Goal: Communication & Community: Answer question/provide support

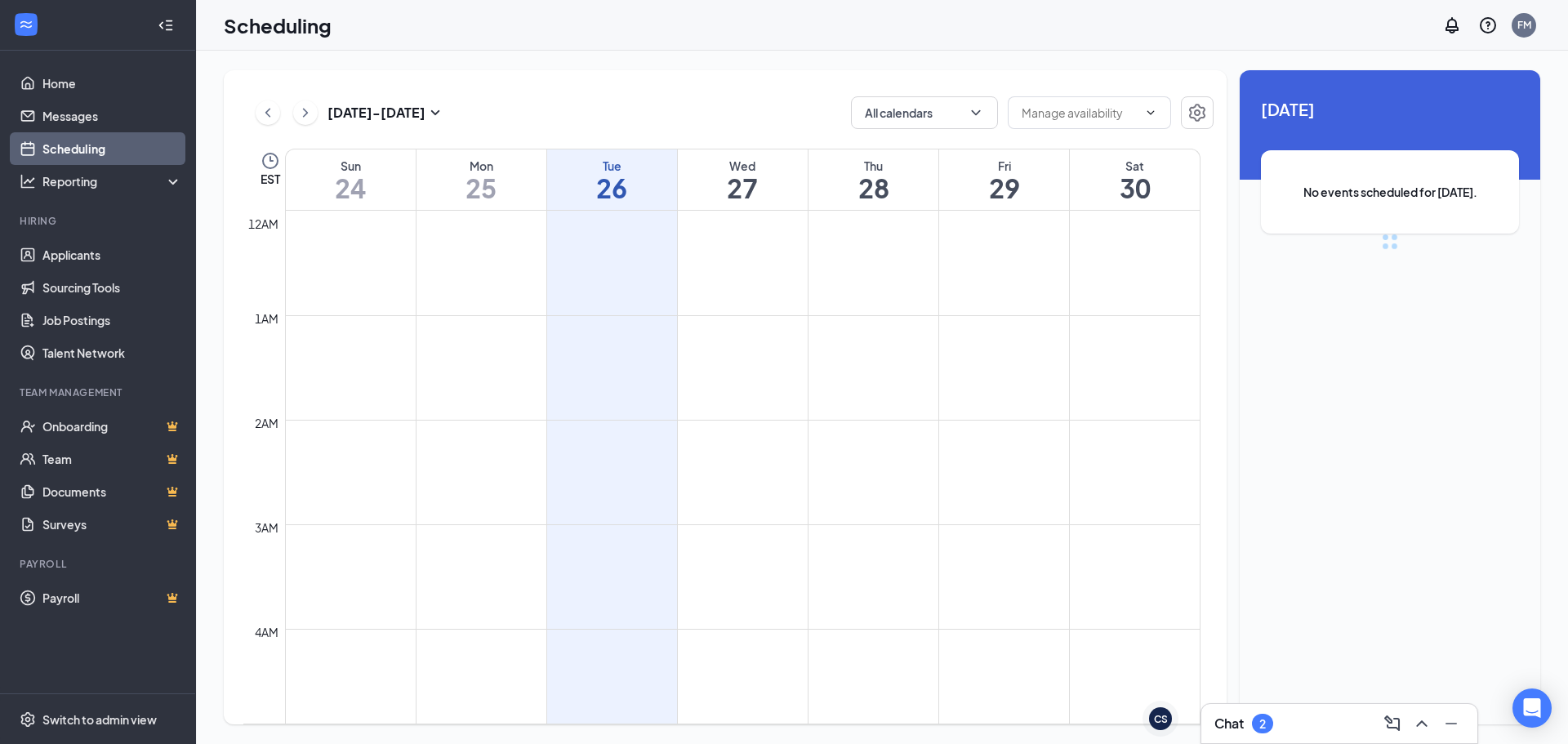
scroll to position [803, 0]
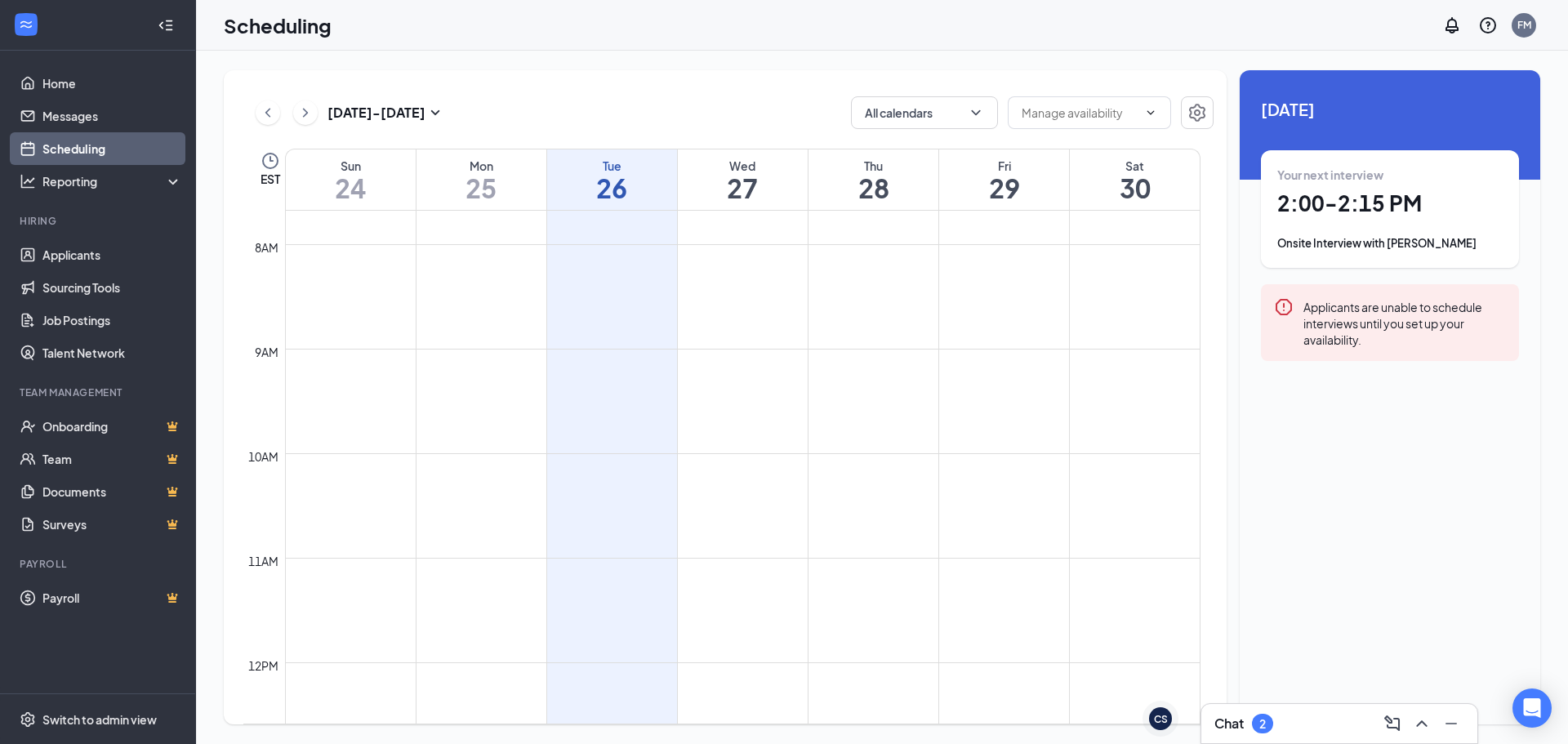
click at [1225, 720] on h3 "Chat" at bounding box center [1229, 723] width 30 height 18
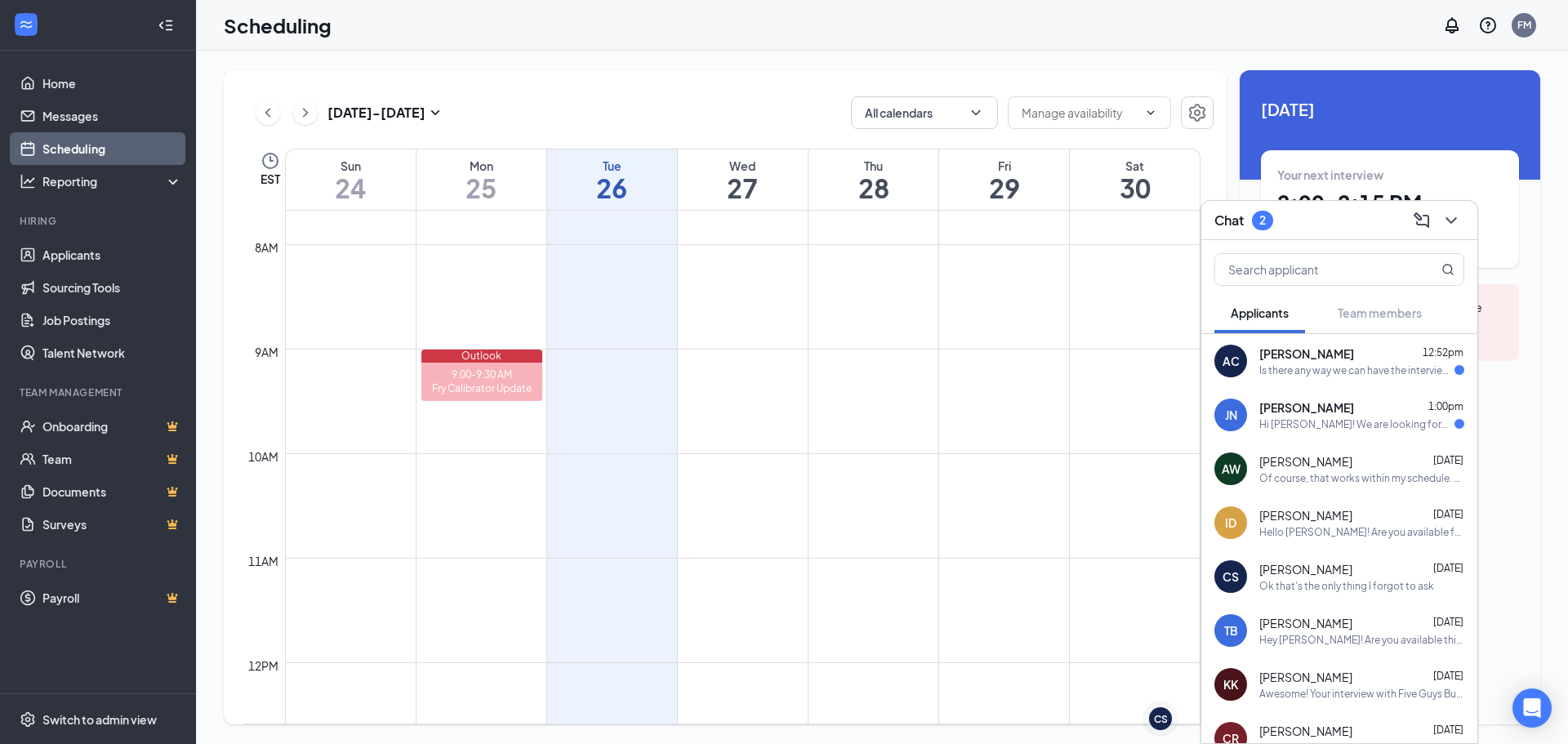
click at [1315, 420] on div "Hi [PERSON_NAME]! We are looking forward to meeting with you on [DATE] 2:00 PM …" at bounding box center [1356, 424] width 195 height 14
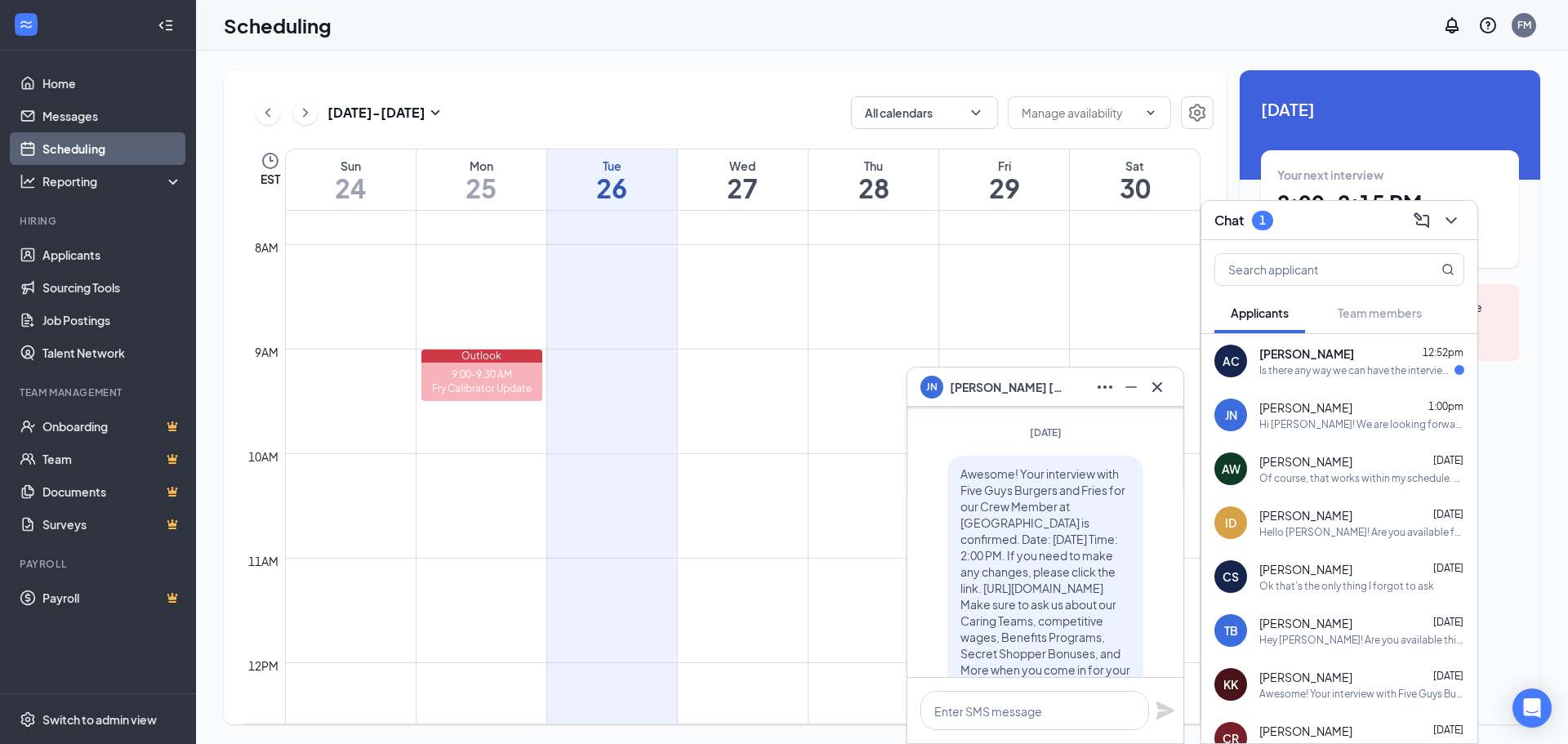
scroll to position [-408, 0]
click at [1150, 390] on icon "Cross" at bounding box center [1157, 387] width 19 height 19
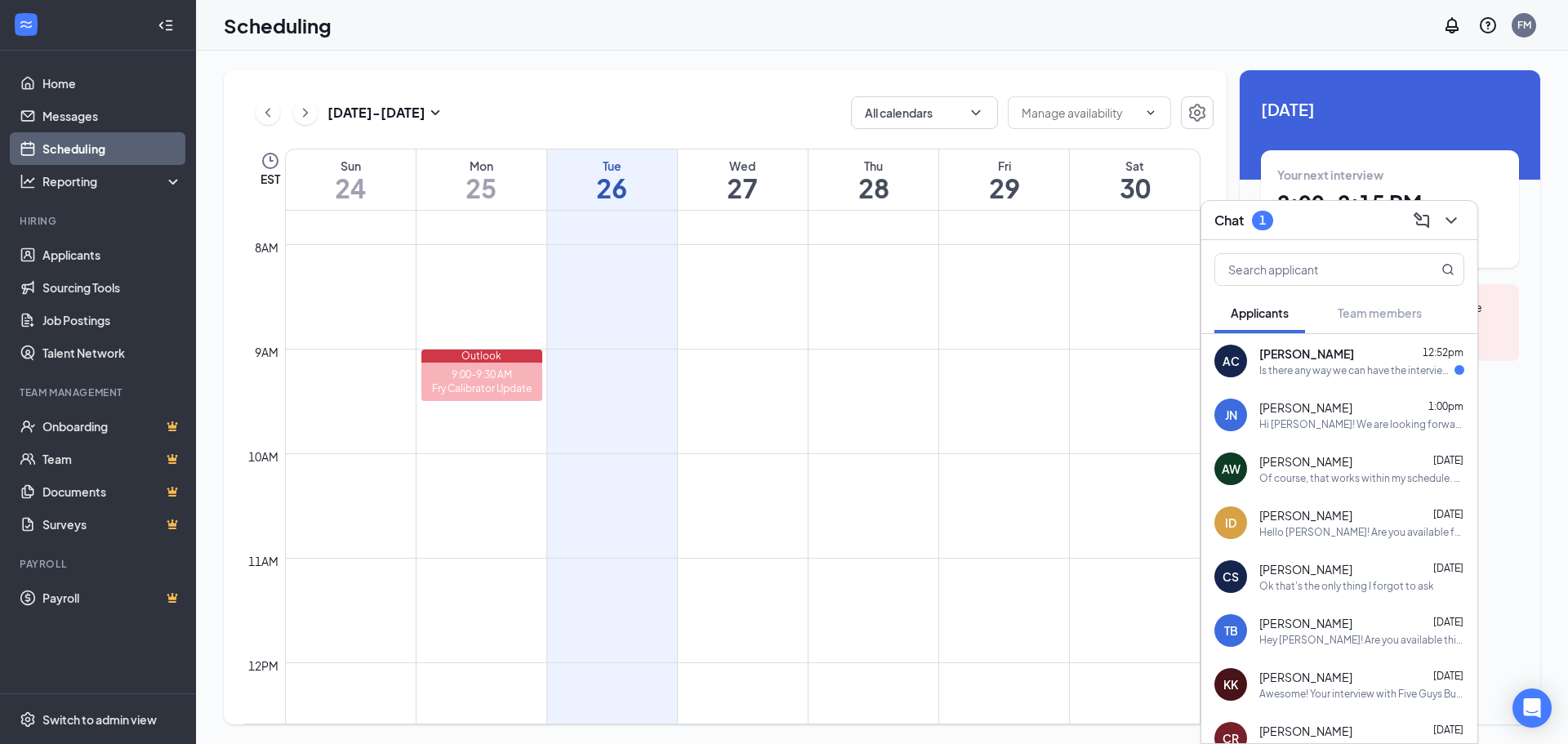
click at [1280, 370] on div "Is there any way we can have the interview virtually or phone call at 2pm [DATE…" at bounding box center [1356, 371] width 195 height 14
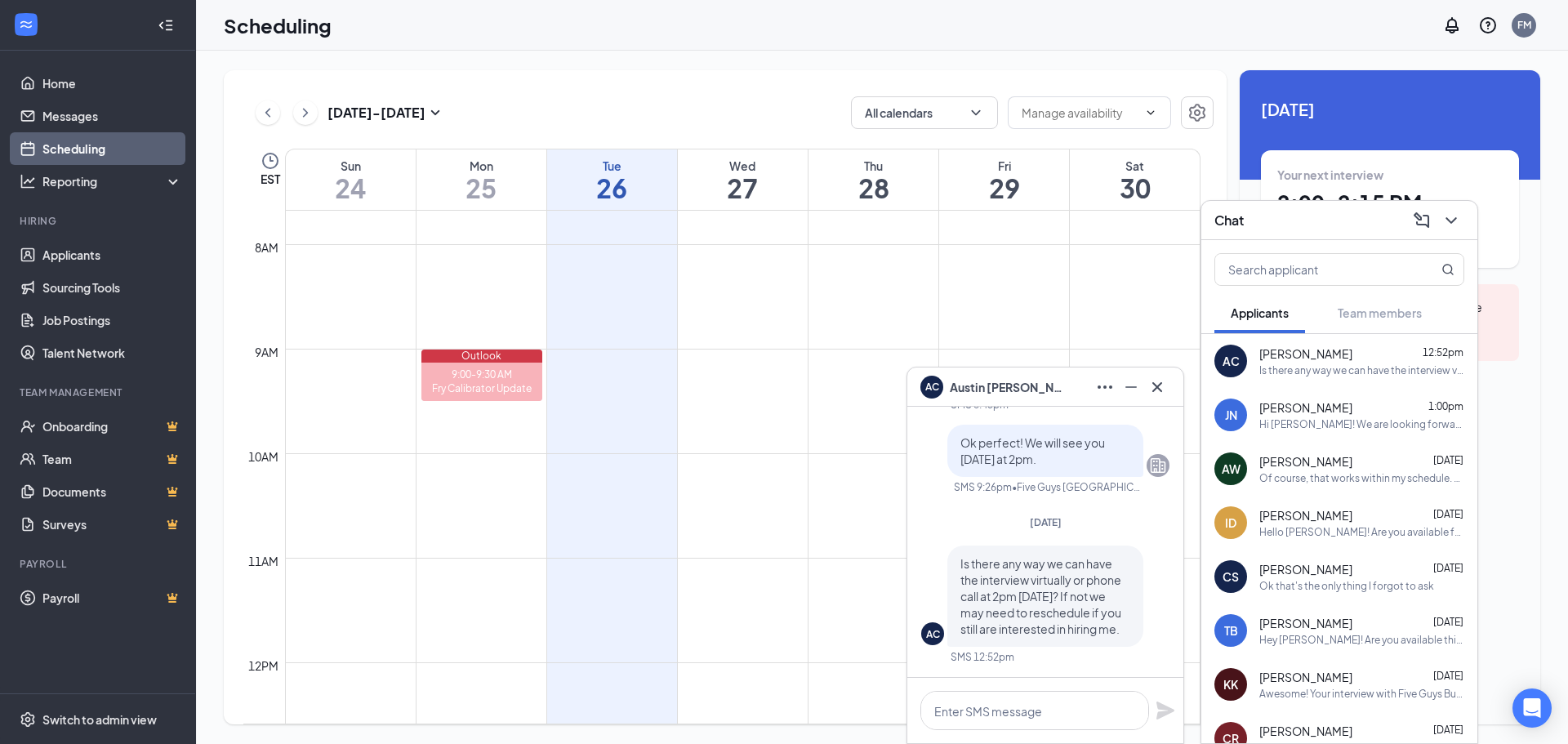
click at [1302, 409] on span "[PERSON_NAME]" at bounding box center [1306, 407] width 93 height 17
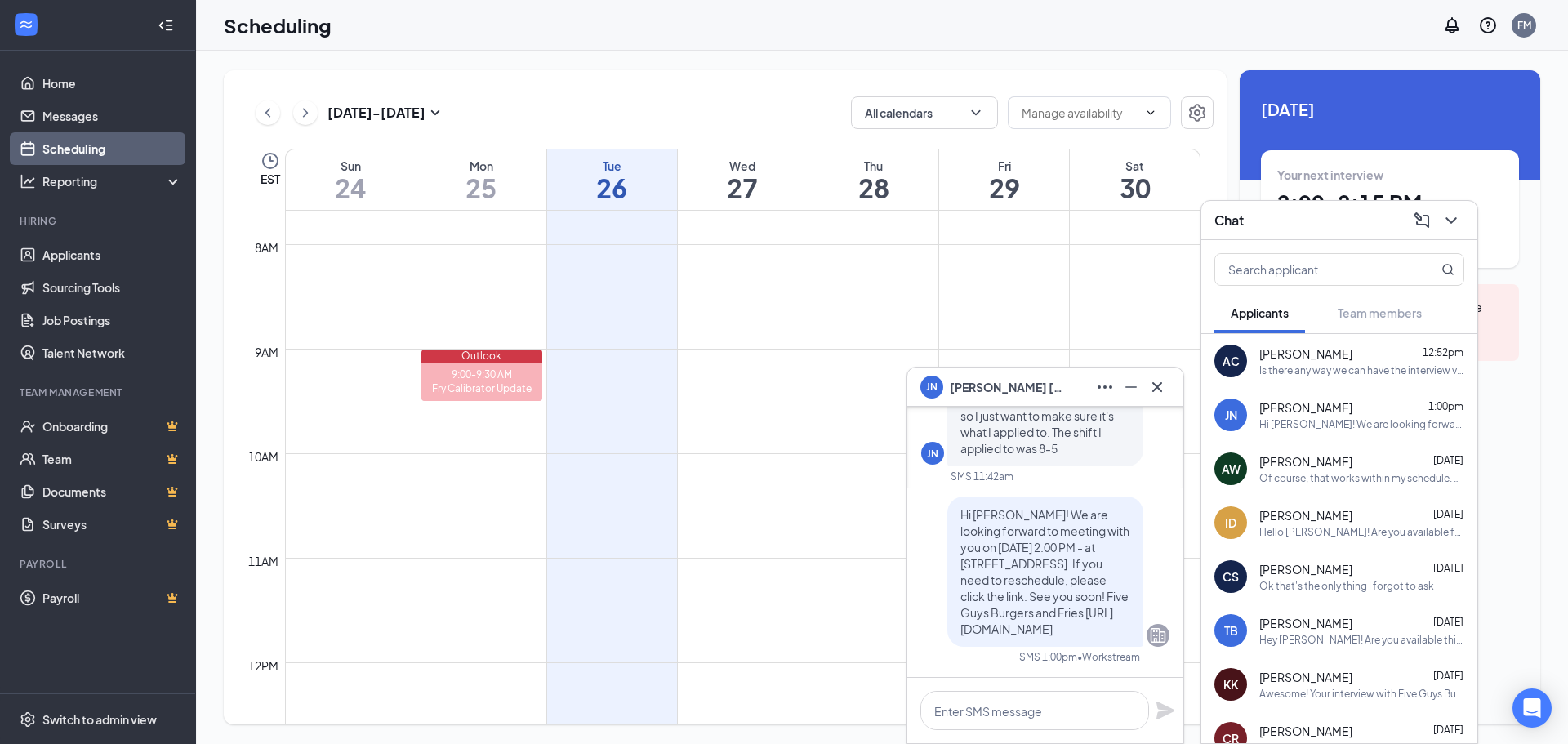
click at [1313, 358] on span "[PERSON_NAME]" at bounding box center [1306, 353] width 93 height 17
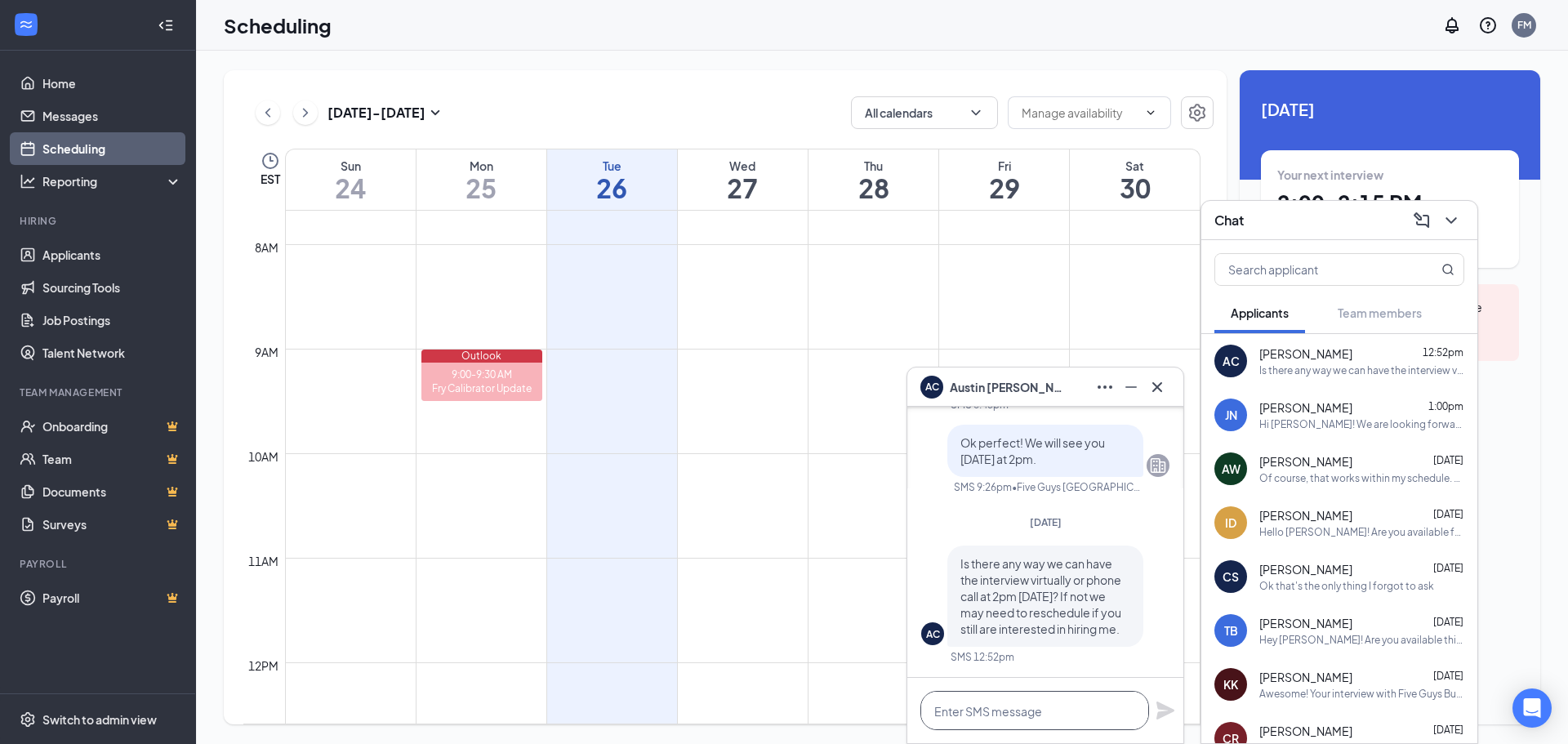
click at [1071, 708] on textarea at bounding box center [1035, 710] width 229 height 39
type textarea "We can reschedule"
click at [1290, 417] on div "Hi [PERSON_NAME]! We are looking forward to meeting with you on [DATE] 2:00 PM …" at bounding box center [1362, 424] width 205 height 14
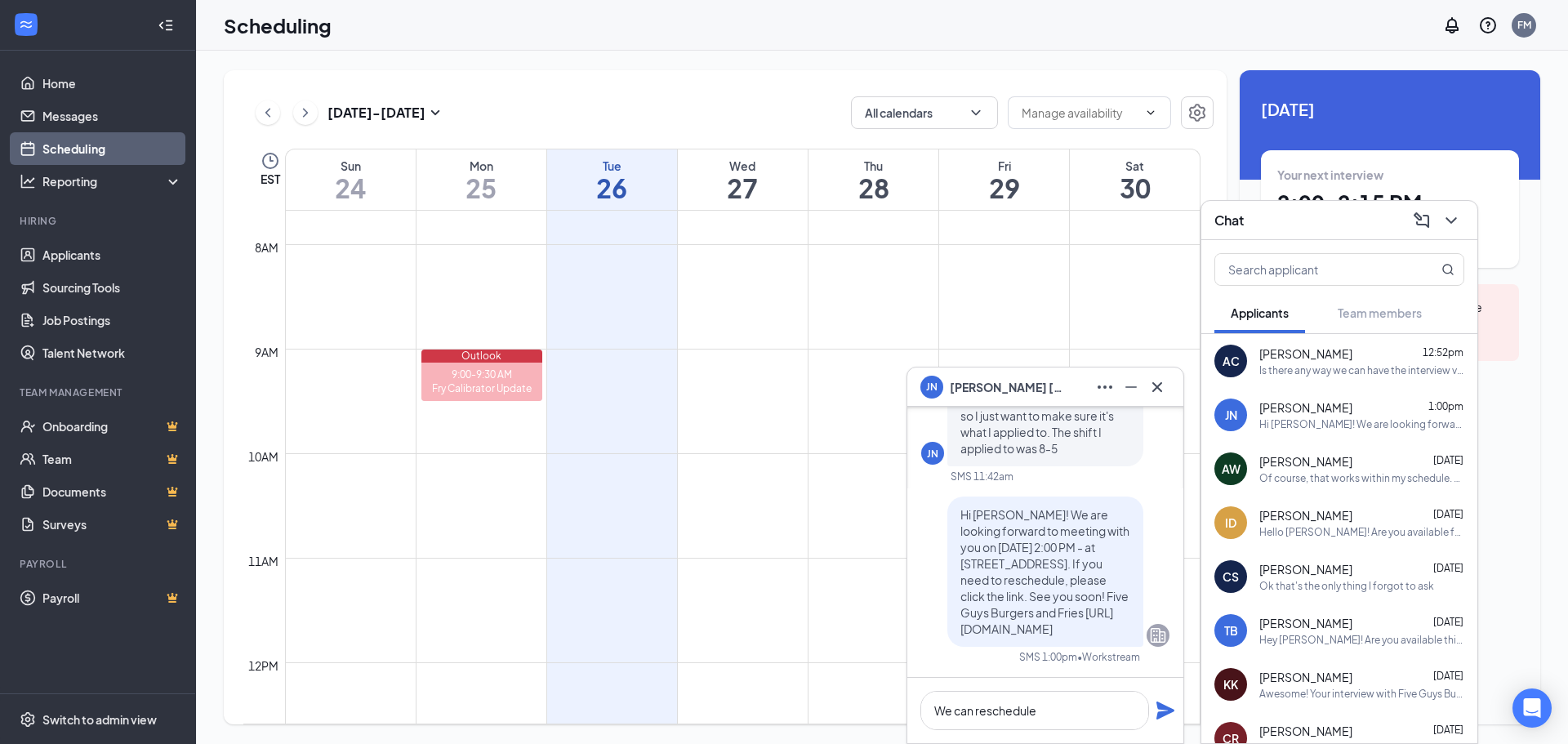
click at [968, 389] on span "[PERSON_NAME]" at bounding box center [1006, 387] width 114 height 18
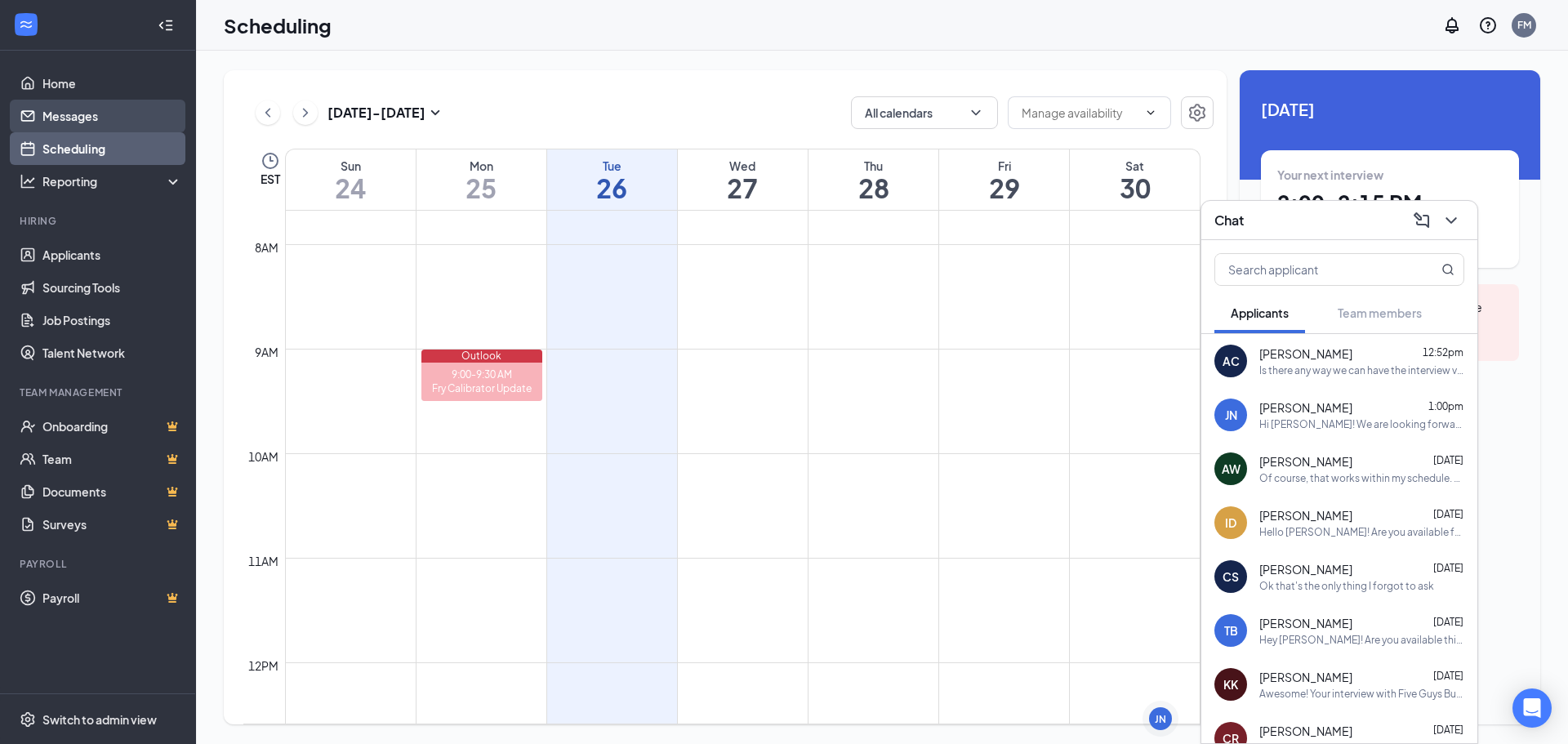
click at [60, 114] on link "Messages" at bounding box center [113, 115] width 140 height 32
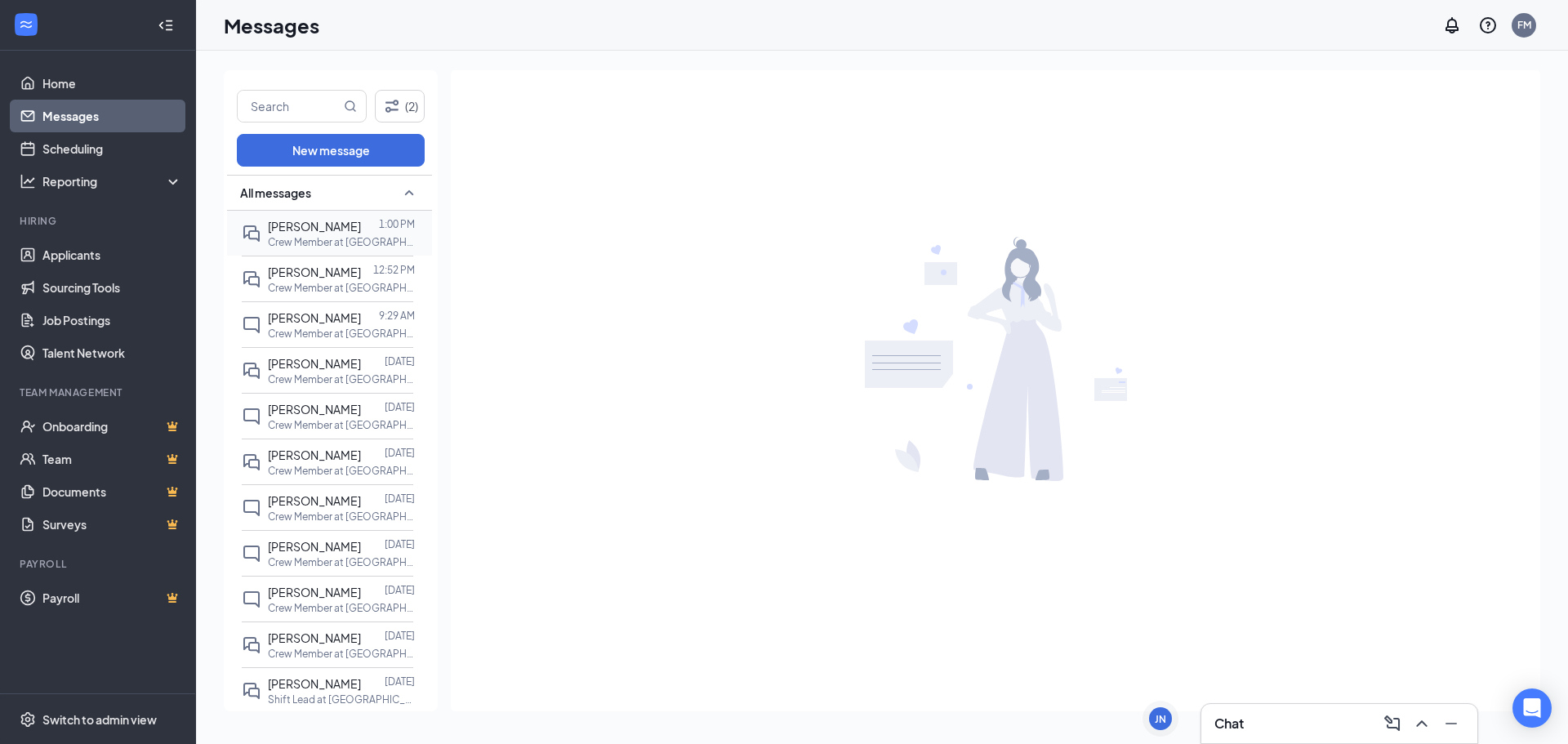
click at [326, 219] on span "[PERSON_NAME]" at bounding box center [314, 226] width 93 height 15
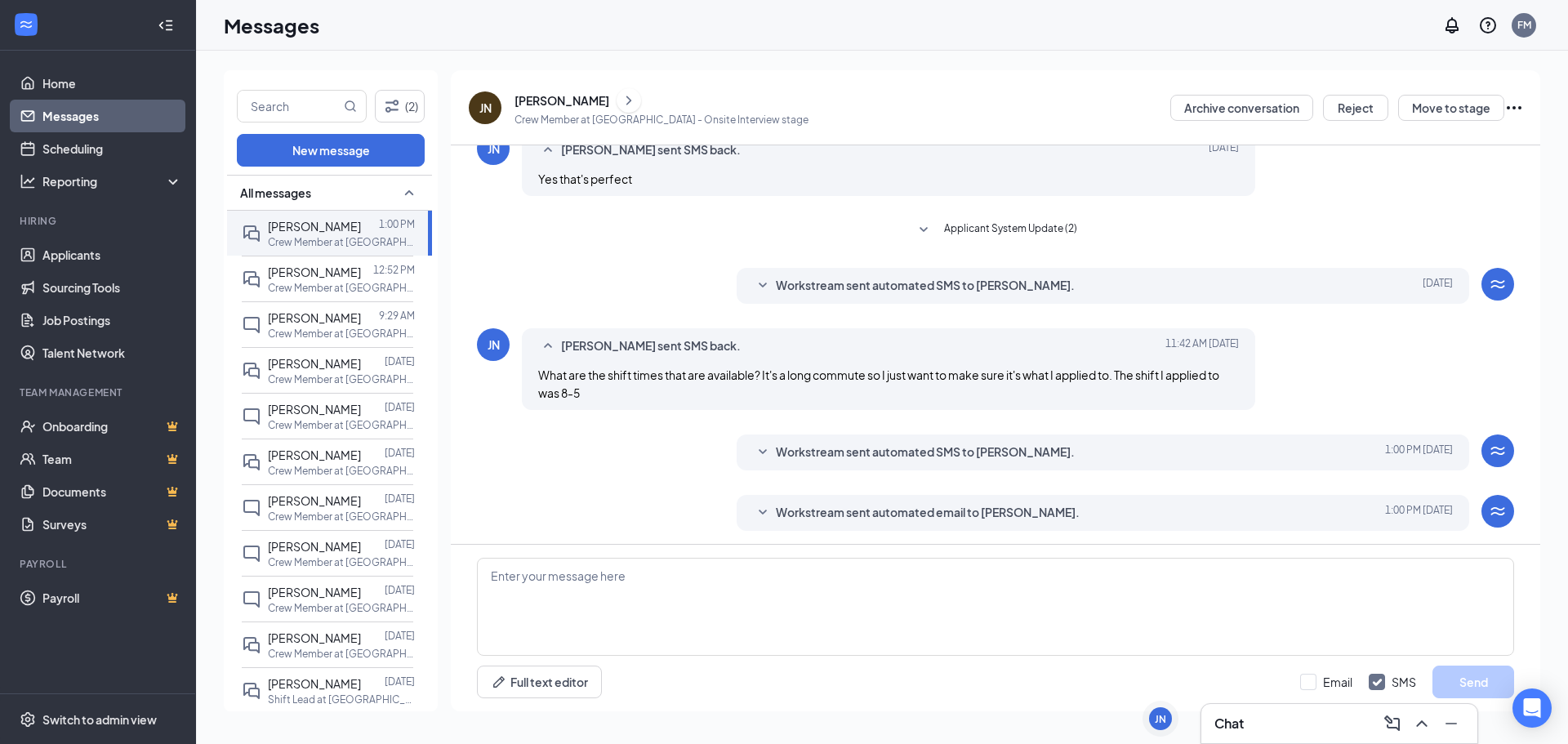
scroll to position [341, 0]
click at [558, 98] on div "[PERSON_NAME]" at bounding box center [562, 101] width 94 height 17
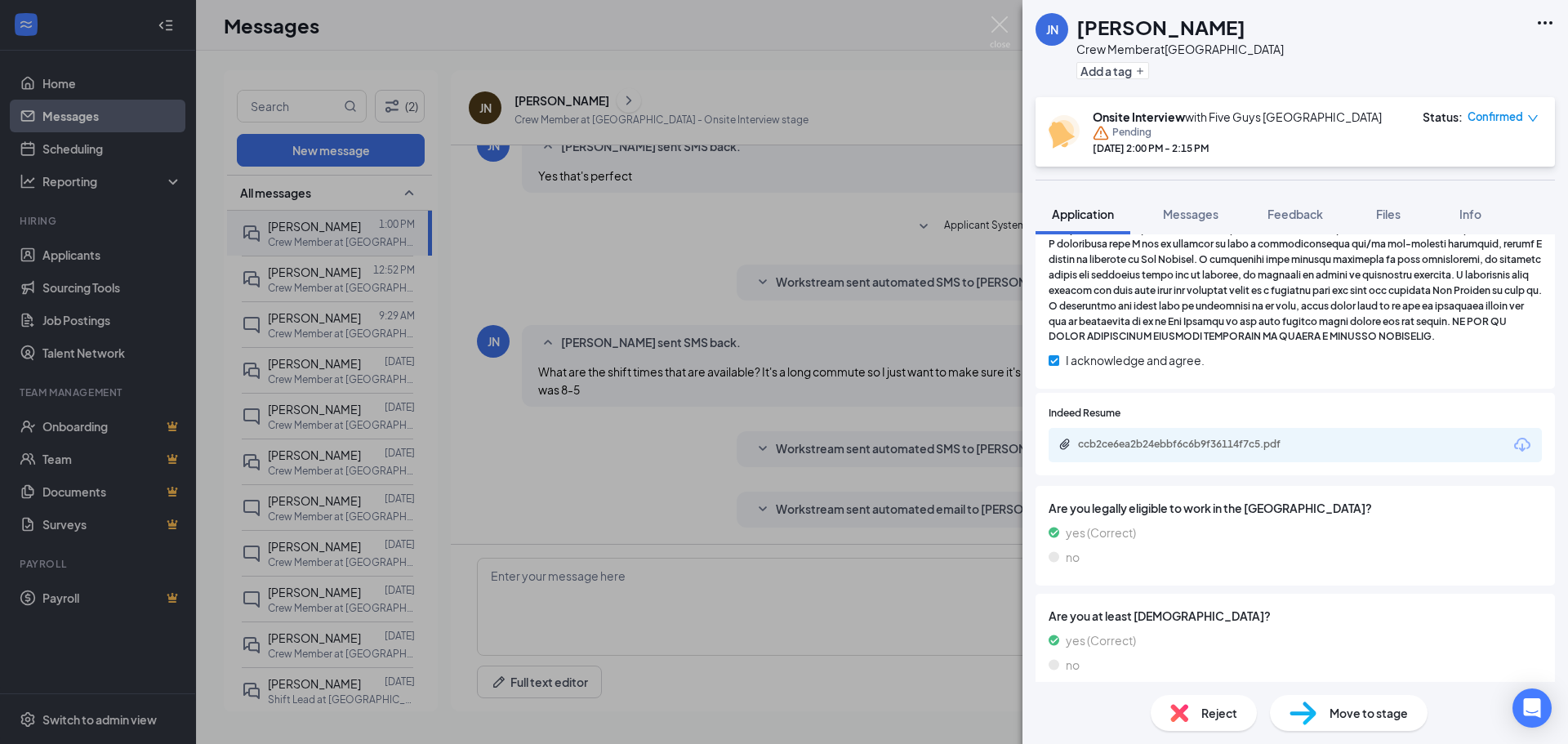
scroll to position [1061, 0]
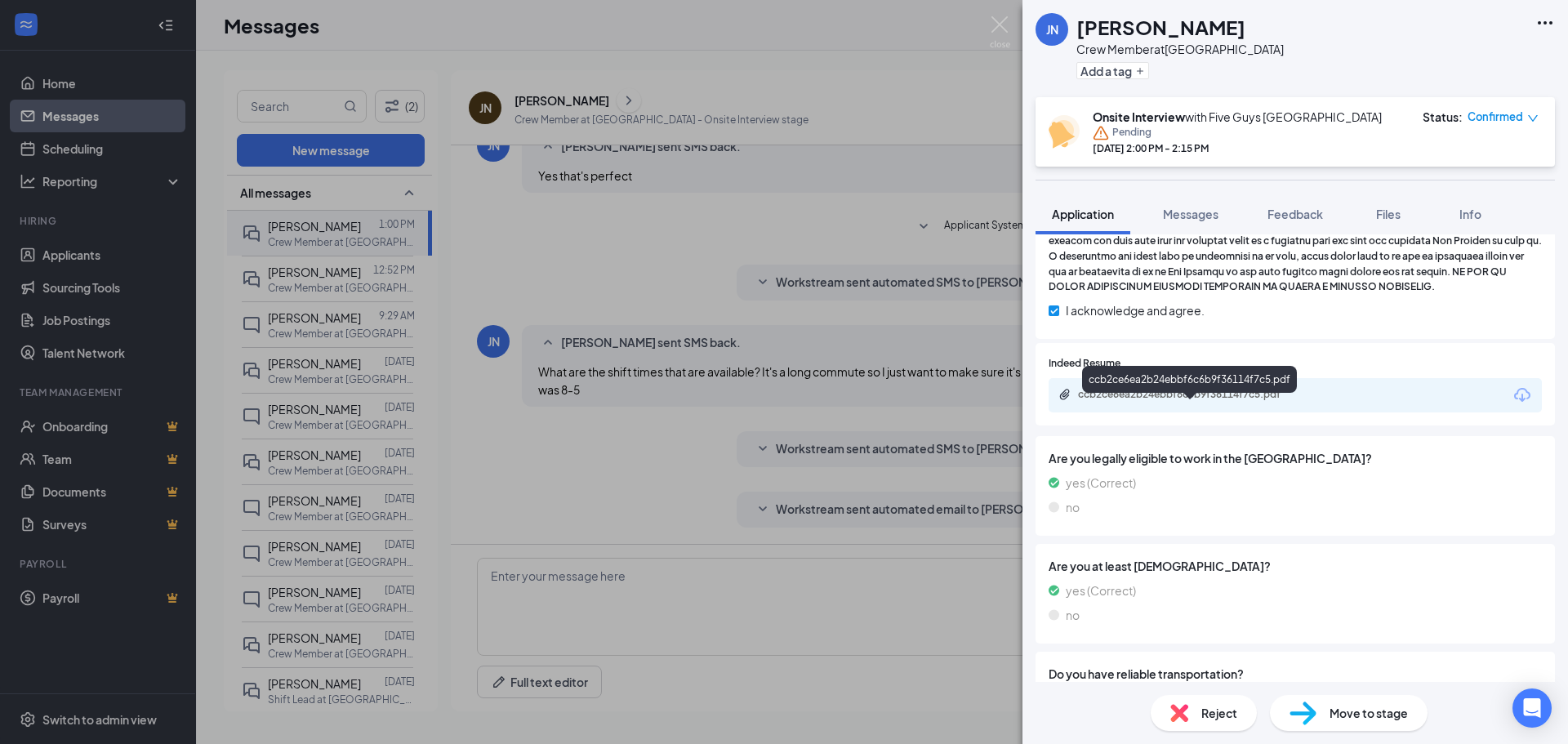
click at [1144, 401] on div "ccb2ce6ea2b24ebbf6c6b9f36114f7c5.pdf" at bounding box center [1192, 394] width 229 height 13
click at [1199, 212] on span "Messages" at bounding box center [1190, 213] width 56 height 15
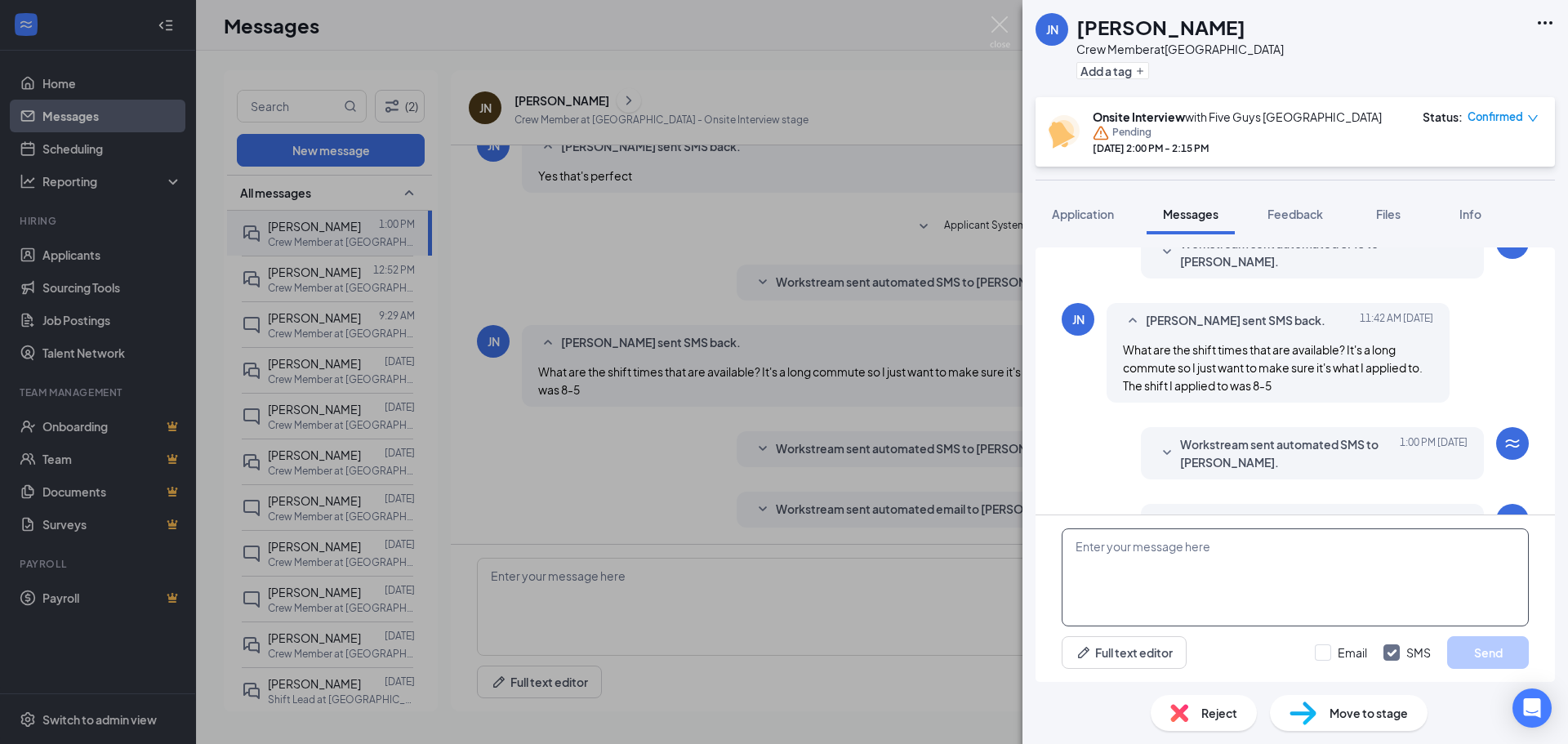
scroll to position [590, 0]
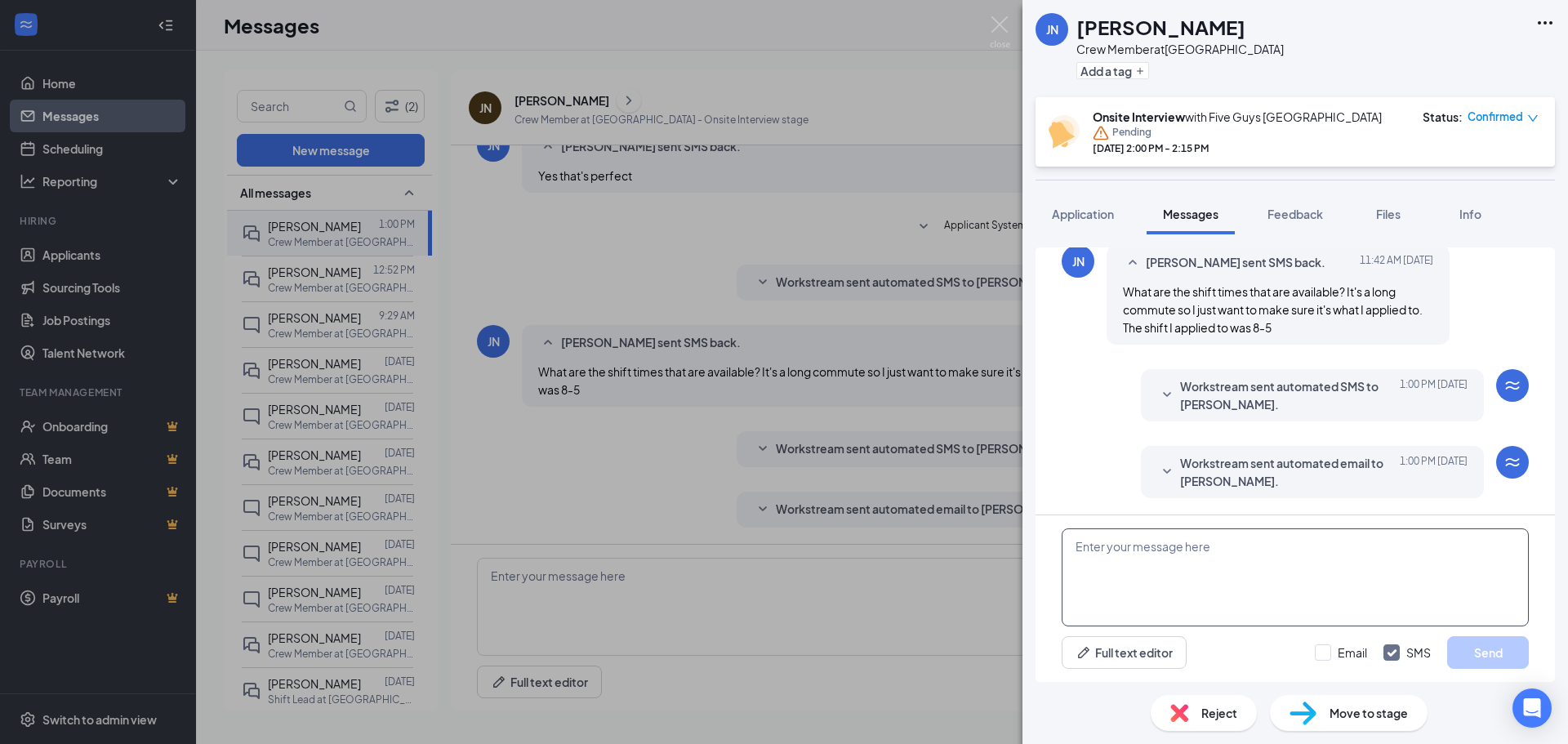
click at [1254, 586] on textarea at bounding box center [1294, 577] width 467 height 98
type textarea "I want to confirm that you will be comfortable driving this commute daily."
click at [1472, 646] on button "Send" at bounding box center [1487, 652] width 81 height 32
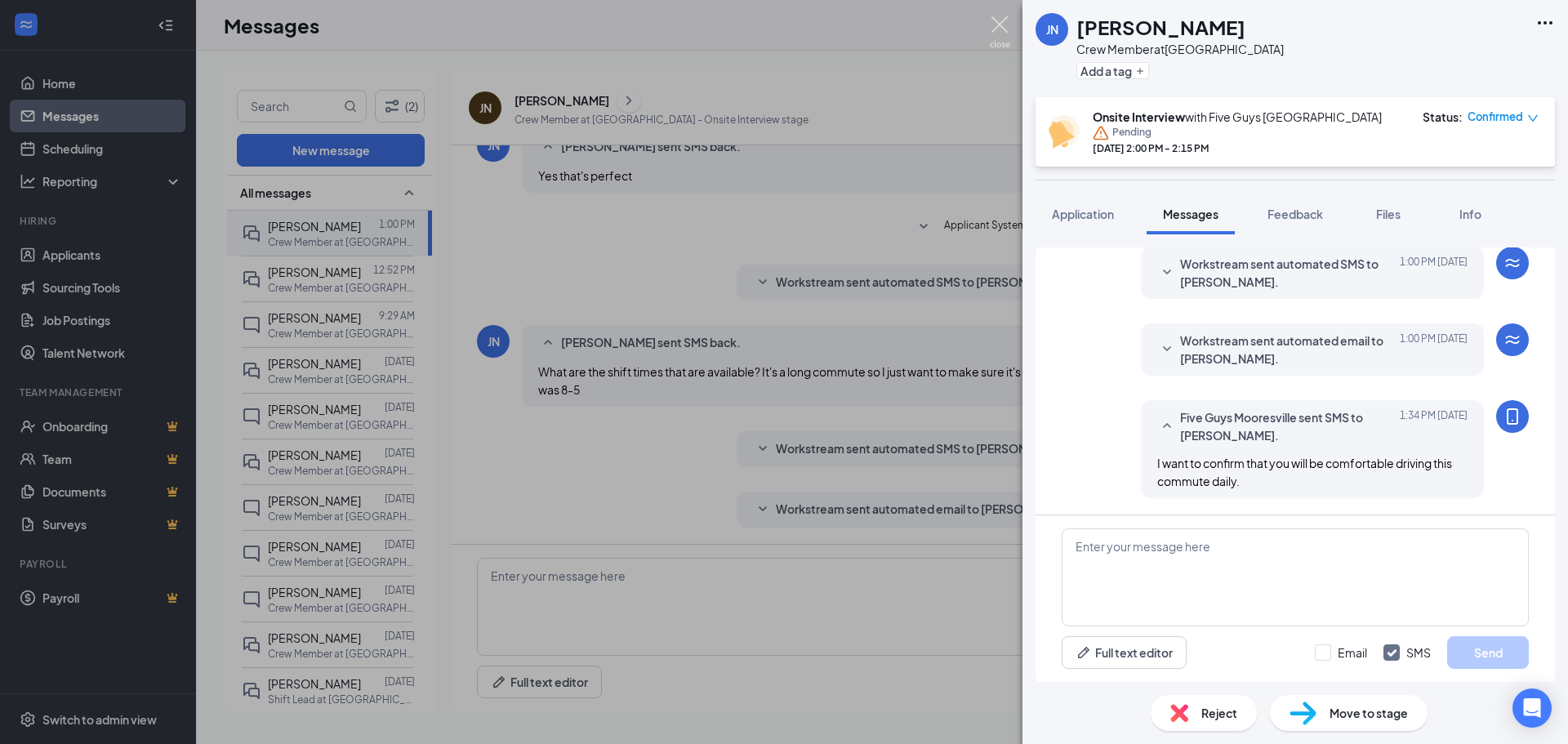
click at [992, 23] on img at bounding box center [999, 32] width 20 height 31
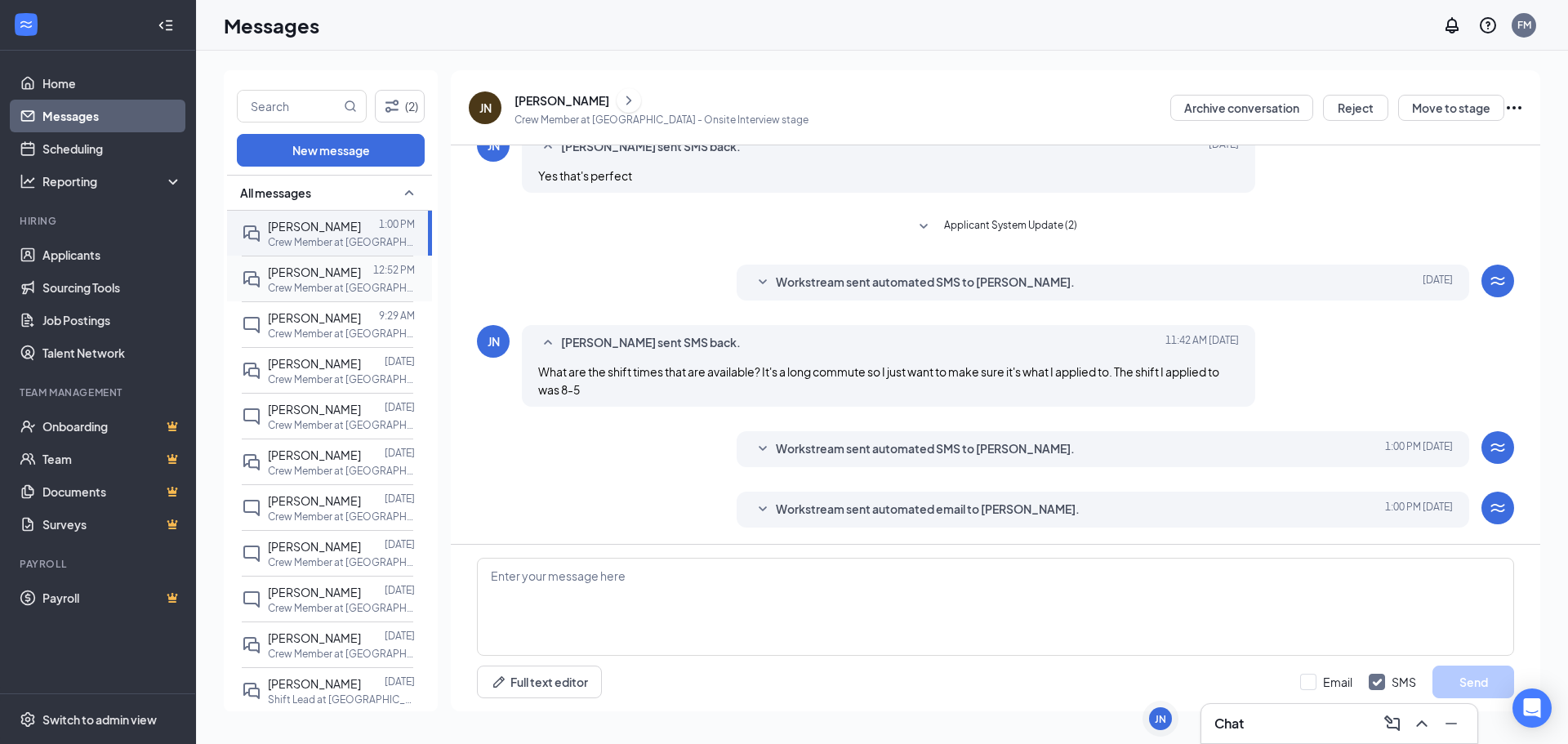
click at [302, 267] on span "[PERSON_NAME]" at bounding box center [314, 272] width 93 height 15
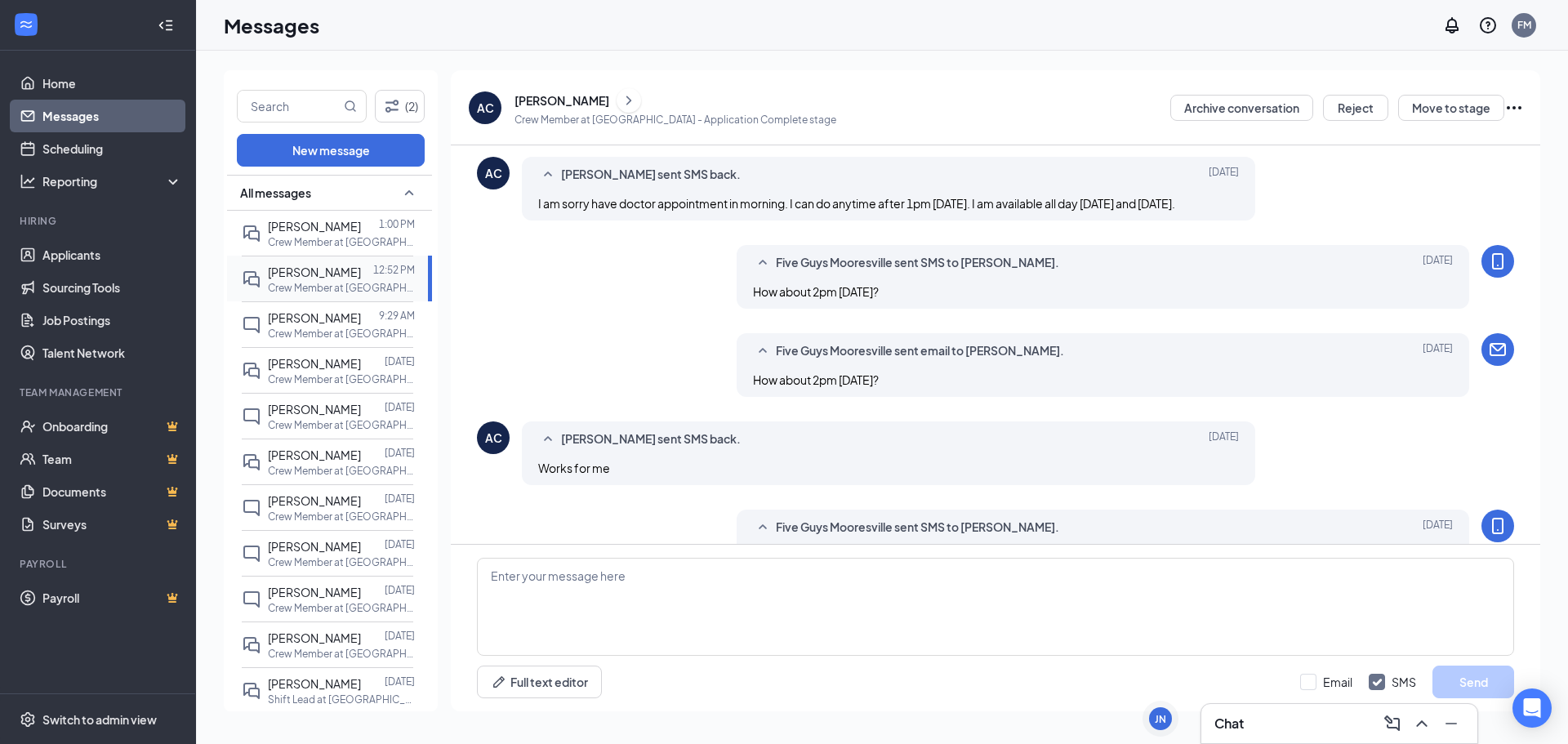
scroll to position [572, 0]
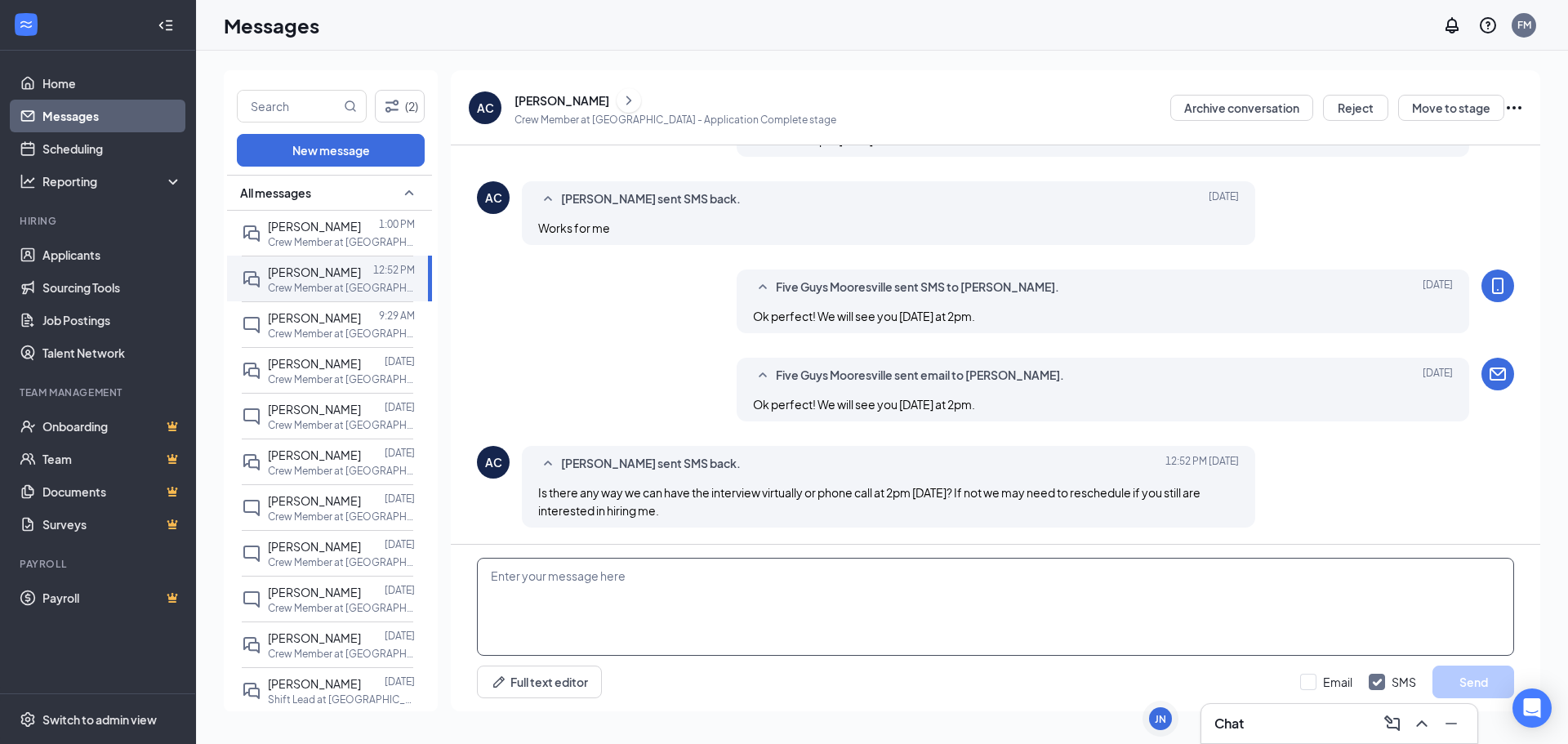
click at [742, 594] on textarea at bounding box center [996, 607] width 1037 height 98
type textarea "We can definitely reschedule the interview. What day works best for you?"
click at [1472, 682] on button "Send" at bounding box center [1473, 681] width 81 height 32
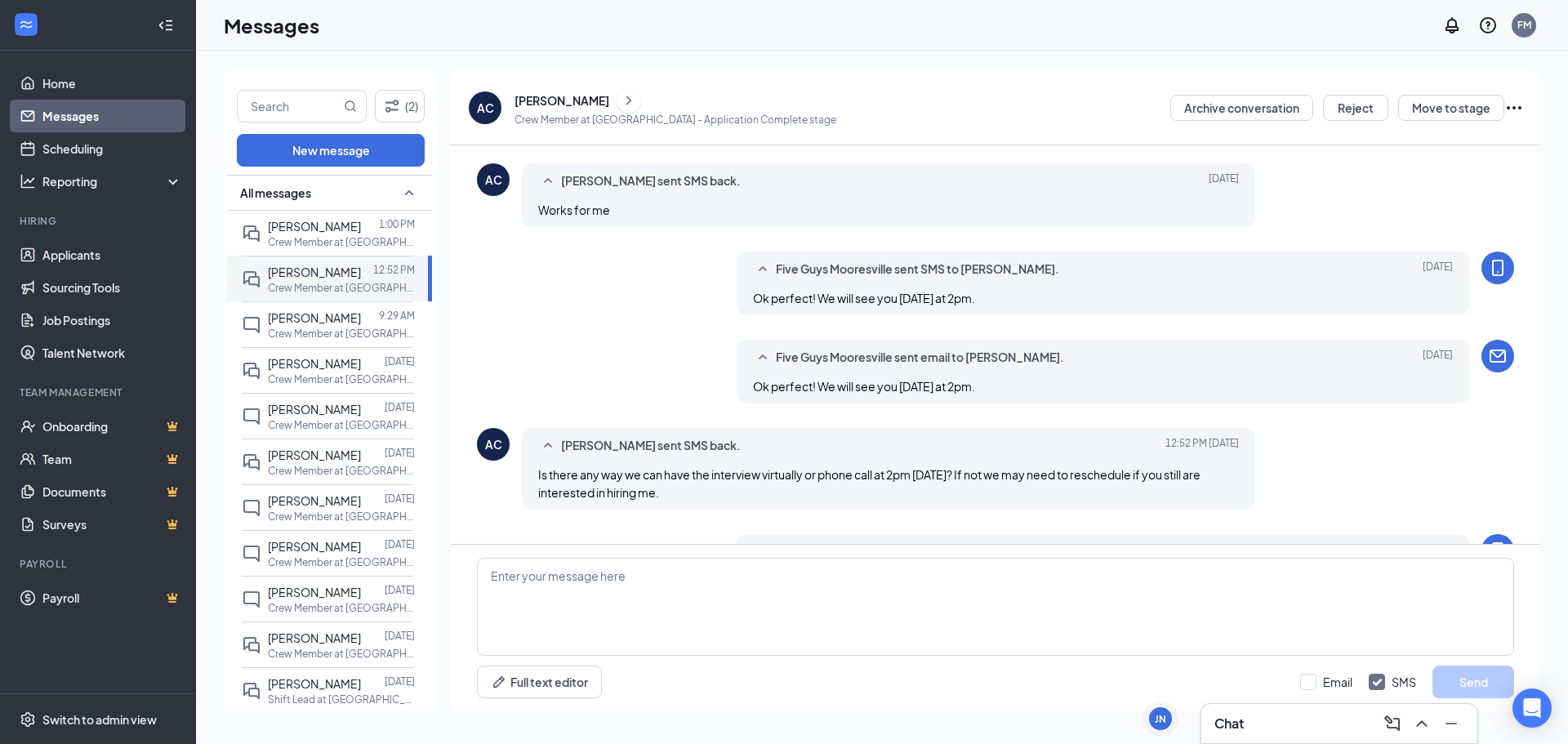
scroll to position [660, 0]
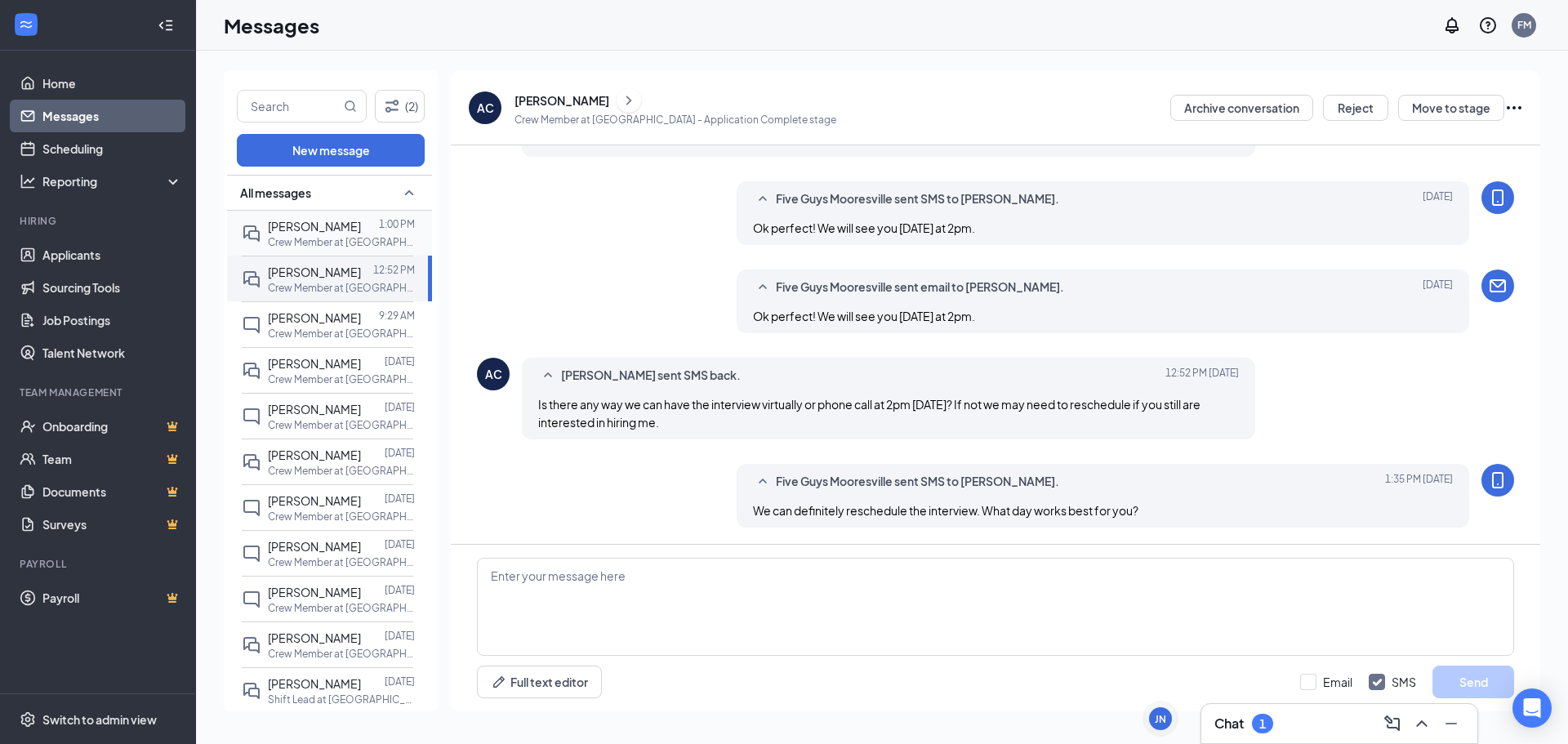
click at [304, 226] on span "[PERSON_NAME]" at bounding box center [314, 226] width 93 height 15
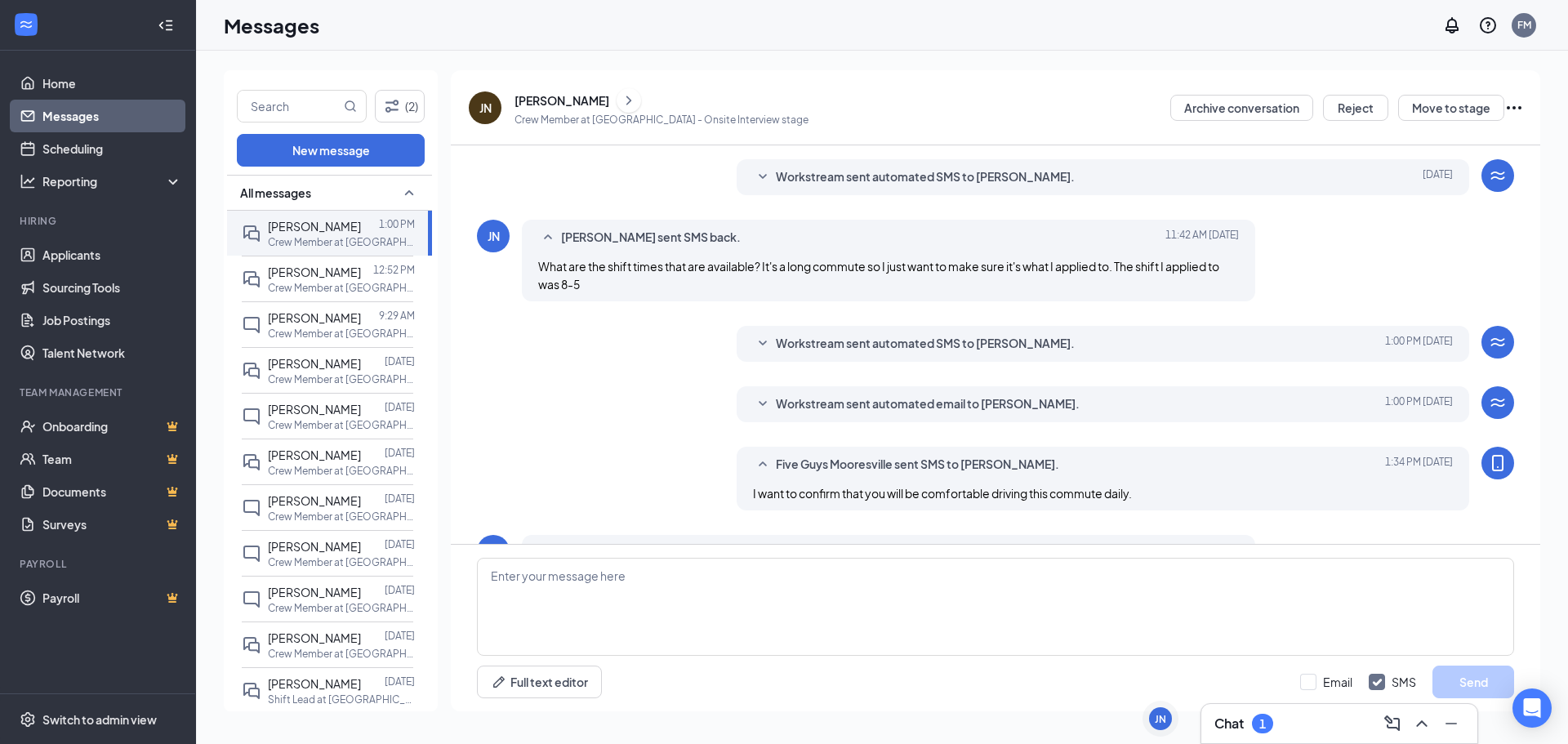
scroll to position [341, 0]
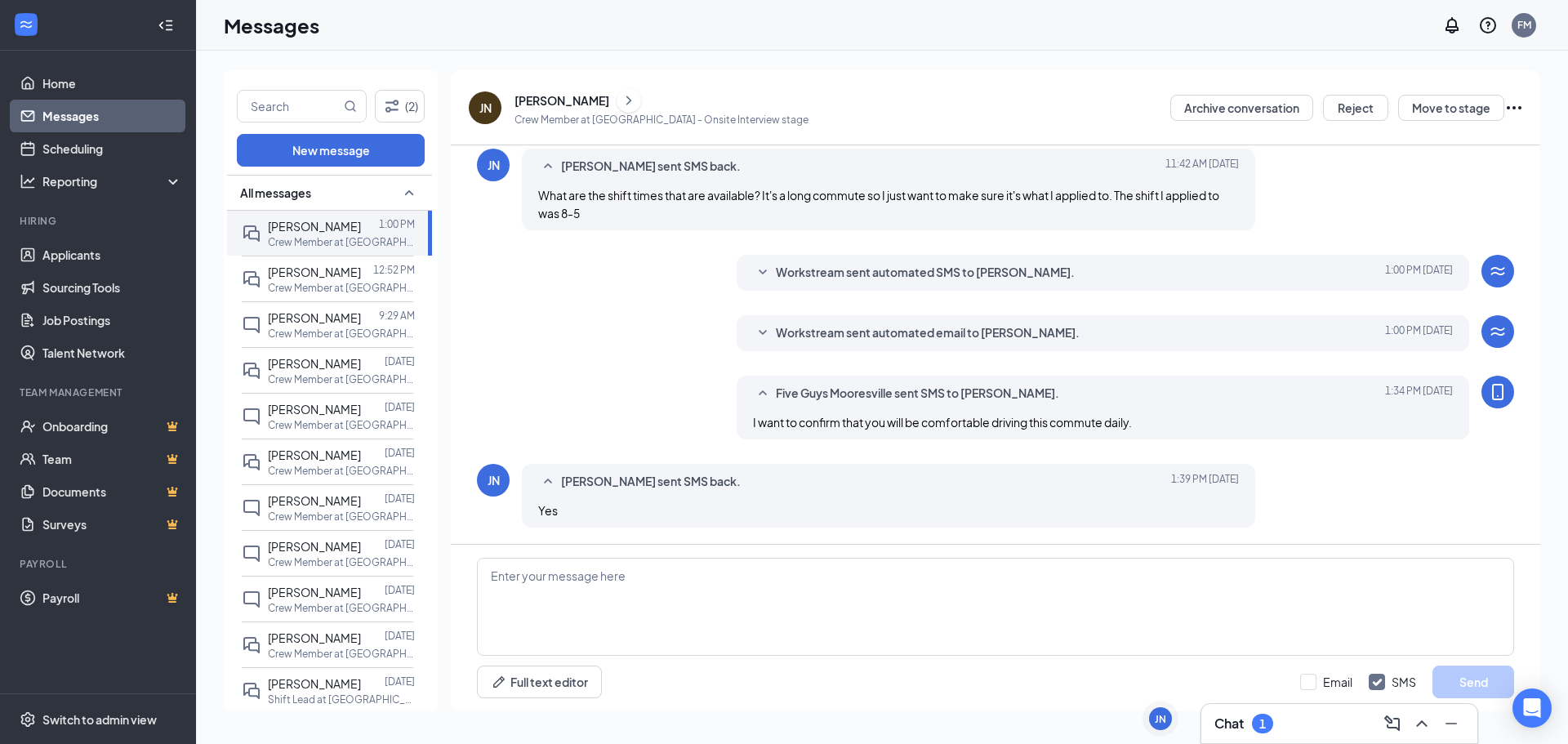
click at [1508, 101] on icon "Ellipses" at bounding box center [1514, 108] width 19 height 19
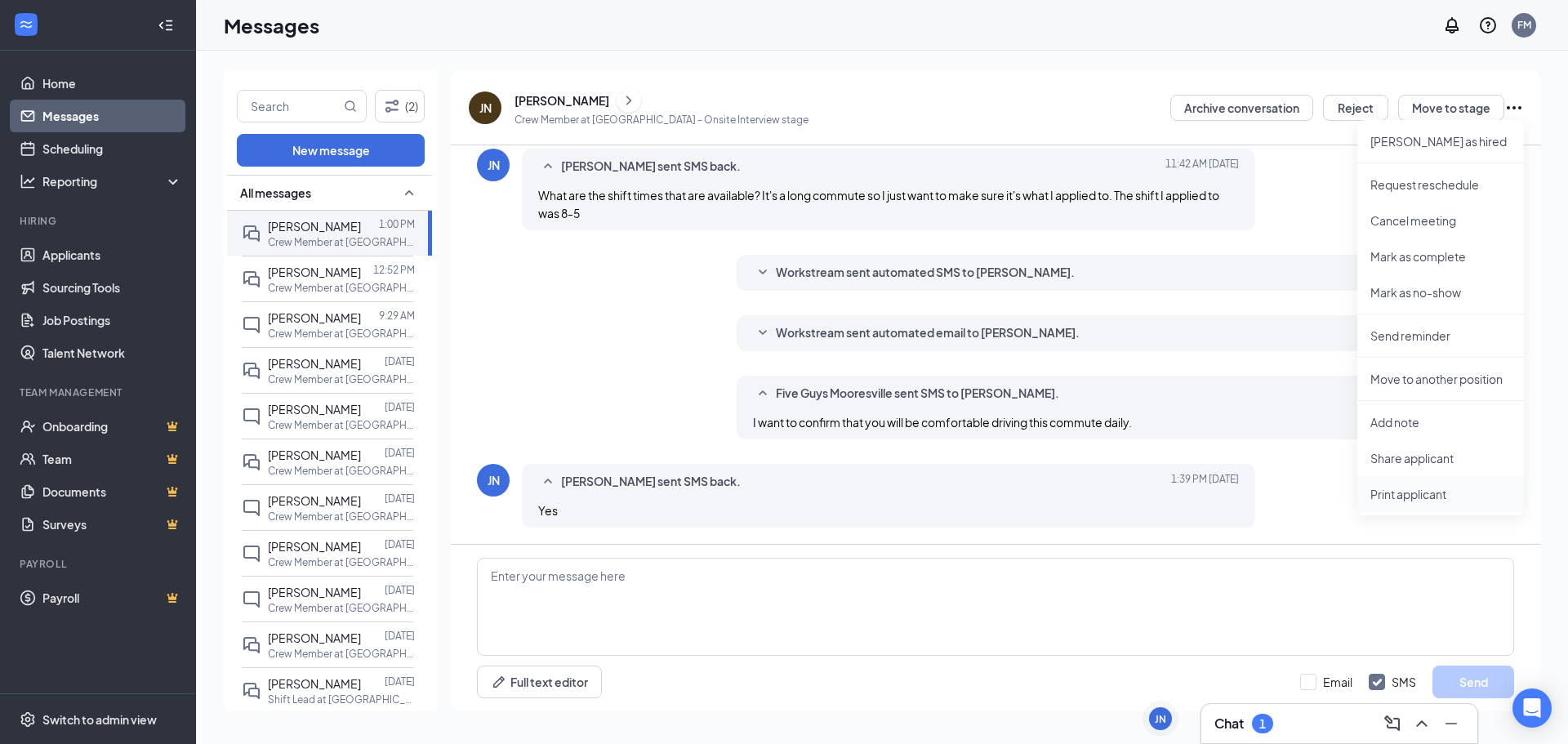
click at [1418, 490] on p "Print applicant" at bounding box center [1440, 494] width 141 height 17
